Goal: Information Seeking & Learning: Understand process/instructions

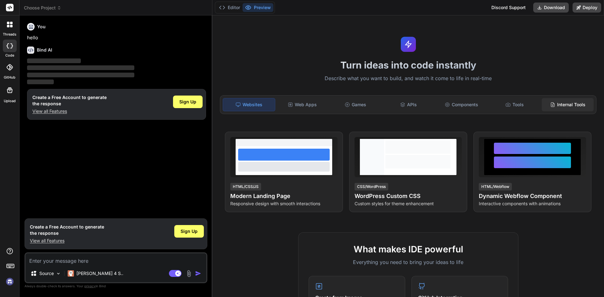
click at [566, 107] on div "Internal Tools" at bounding box center [568, 104] width 52 height 13
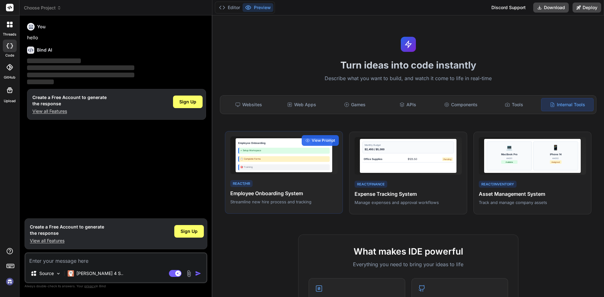
click at [292, 169] on div "🎯 Training" at bounding box center [284, 168] width 92 height 6
click at [314, 139] on span "View Prompt" at bounding box center [323, 141] width 23 height 6
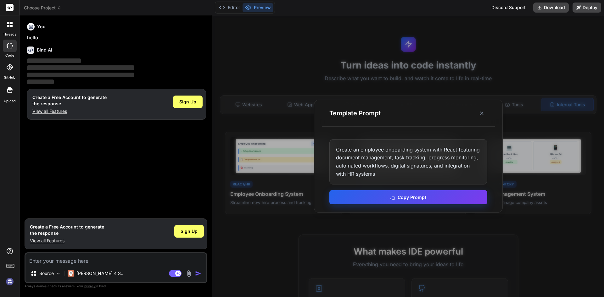
click at [379, 197] on button "Copy Prompt" at bounding box center [409, 197] width 158 height 14
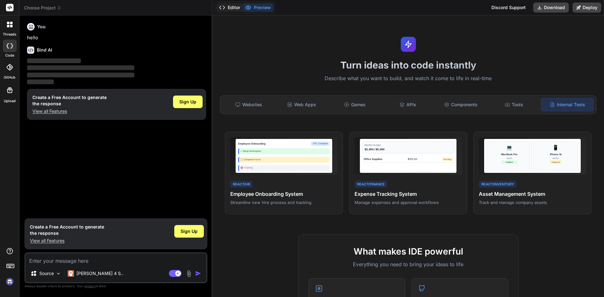
click at [229, 9] on button "Editor" at bounding box center [230, 7] width 26 height 9
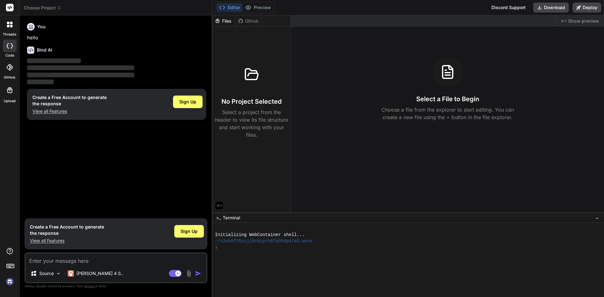
click at [371, 246] on div "❯" at bounding box center [405, 248] width 381 height 6
drag, startPoint x: 286, startPoint y: 253, endPoint x: 272, endPoint y: 257, distance: 14.3
click at [272, 257] on div at bounding box center [405, 254] width 381 height 6
click at [88, 158] on div "You hello Bind AI ‌ ‌ ‌ ‌ Create a Free Account to generate the response View a…" at bounding box center [117, 117] width 182 height 195
click at [69, 75] on span "‌" at bounding box center [80, 75] width 107 height 5
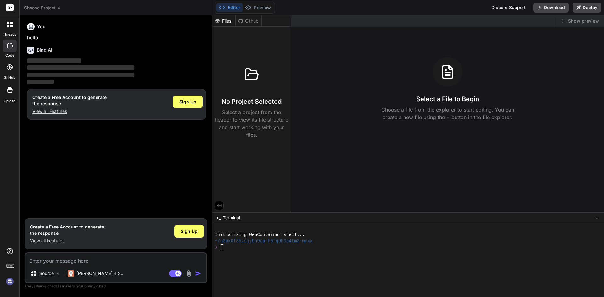
click at [8, 27] on icon at bounding box center [8, 26] width 3 height 3
